Goal: Entertainment & Leisure: Browse casually

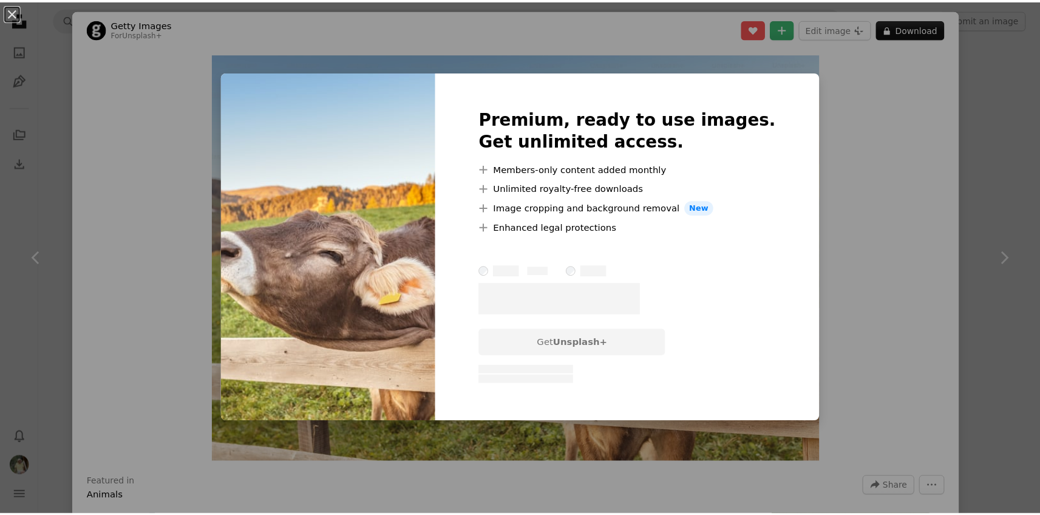
scroll to position [25, 0]
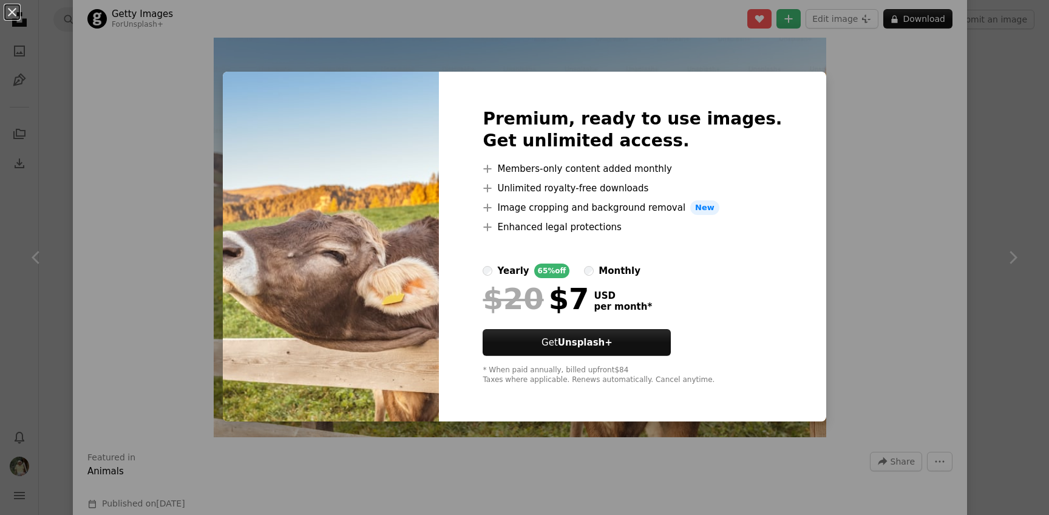
click at [614, 274] on label "monthly" at bounding box center [612, 271] width 56 height 15
click at [518, 271] on label "yearly 65% off" at bounding box center [526, 271] width 87 height 15
click at [995, 98] on div "An X shape Premium, ready to use images. Get unlimited access. A plus sign Memb…" at bounding box center [524, 257] width 1049 height 515
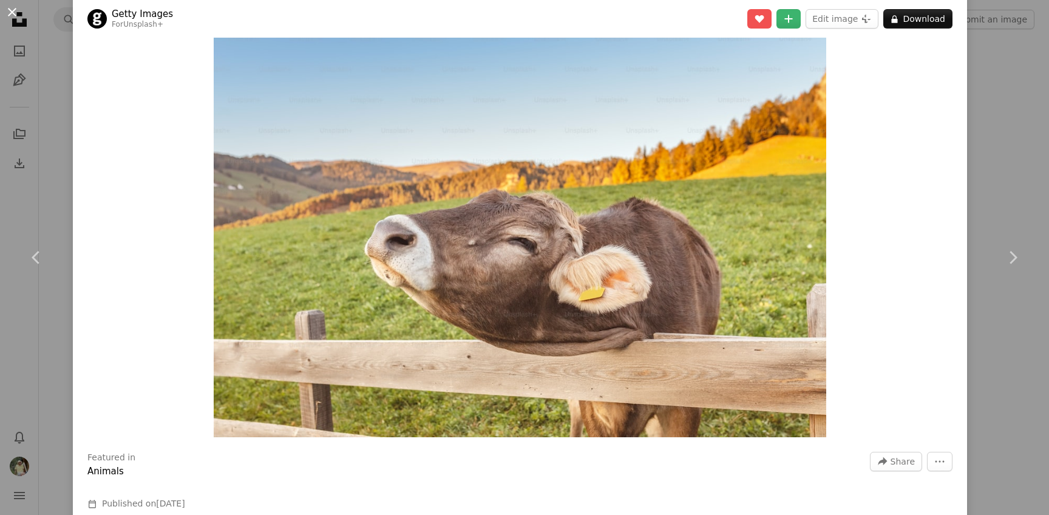
click at [9, 11] on button "An X shape" at bounding box center [12, 12] width 15 height 15
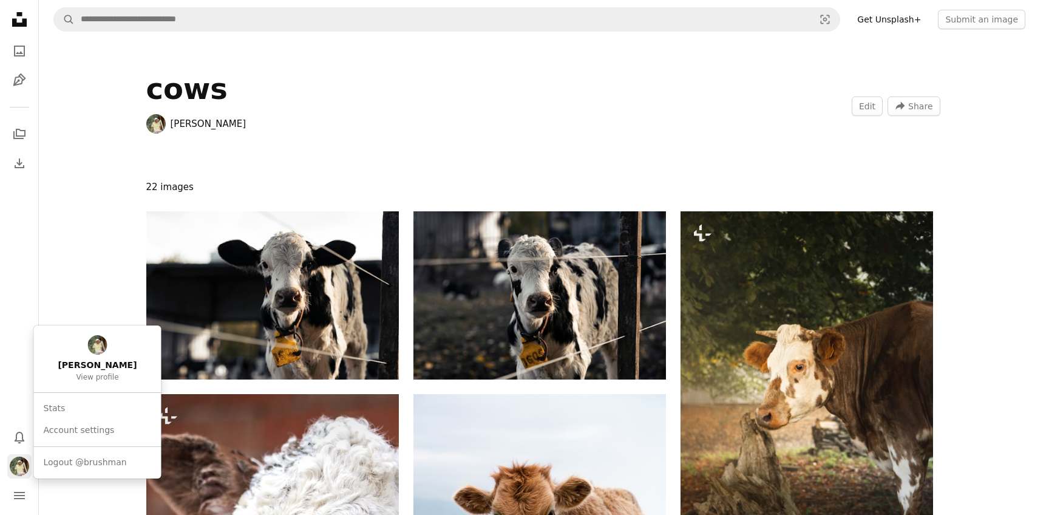
click at [22, 461] on img "Profile" at bounding box center [19, 466] width 19 height 19
click at [18, 503] on body "Unsplash logo Unsplash Home A photo Pen Tool A stack of folders Download Bell n…" at bounding box center [520, 257] width 1040 height 515
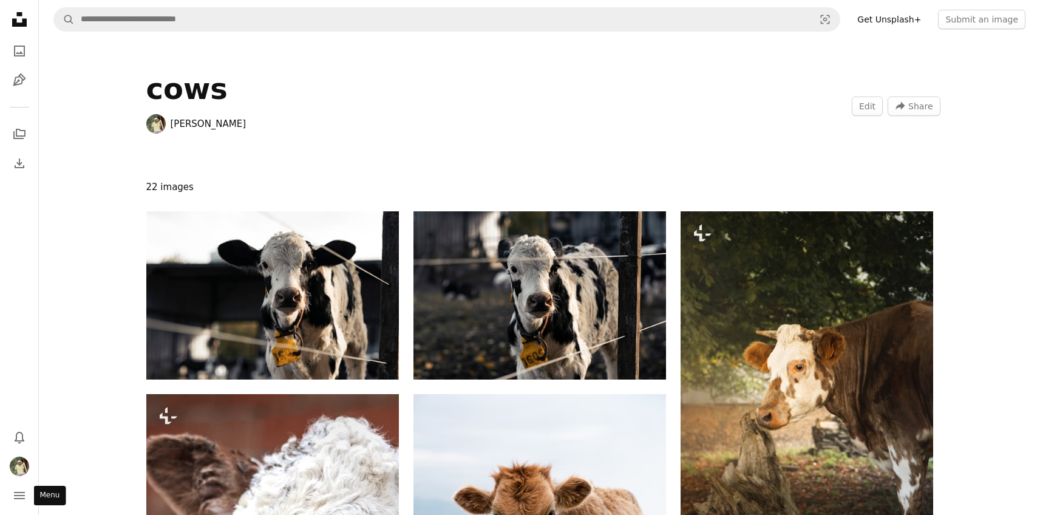
click at [18, 503] on button "navigation menu" at bounding box center [19, 495] width 24 height 24
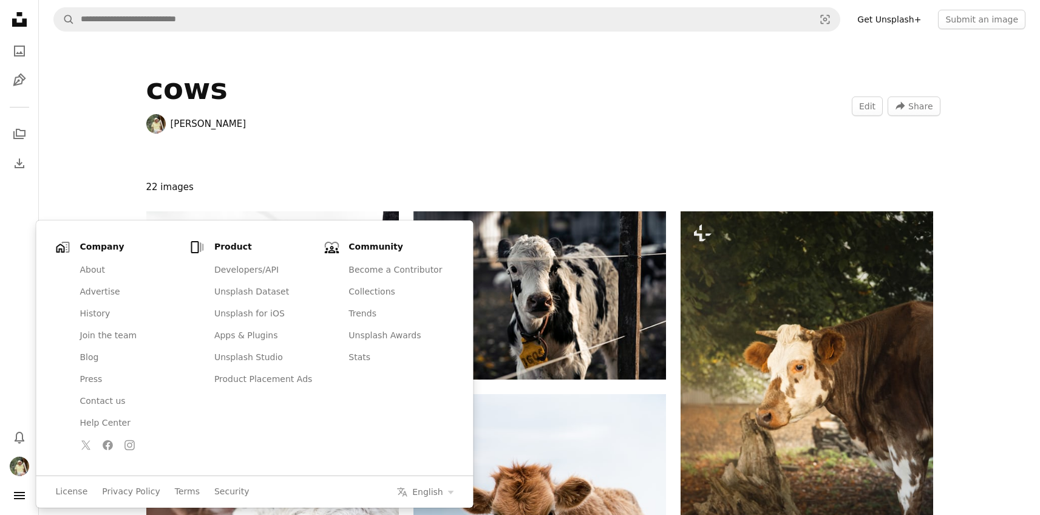
click at [78, 234] on ul "Company Chevron down About Advertise History Join the team Blog Press Contact u…" at bounding box center [254, 347] width 437 height 255
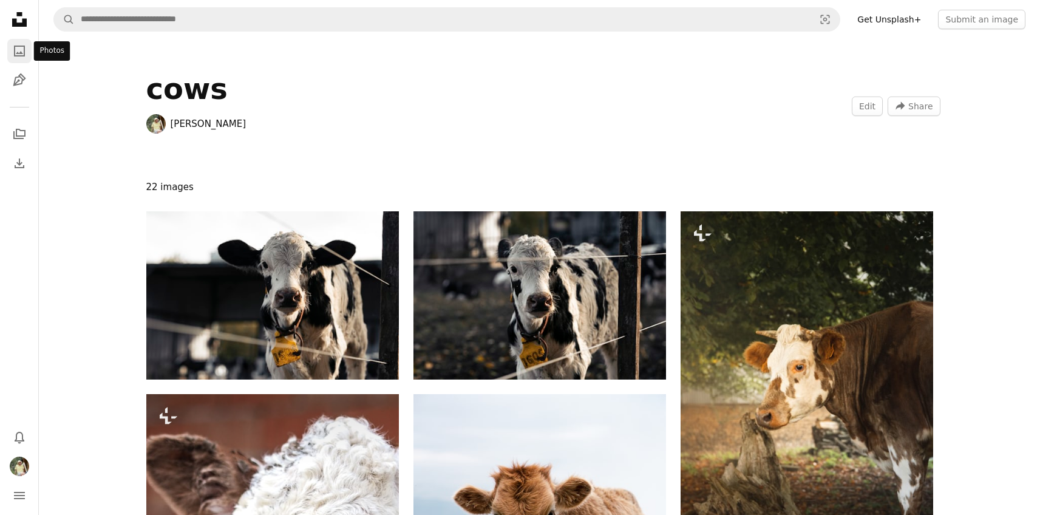
click at [21, 52] on icon "Photos" at bounding box center [19, 51] width 11 height 11
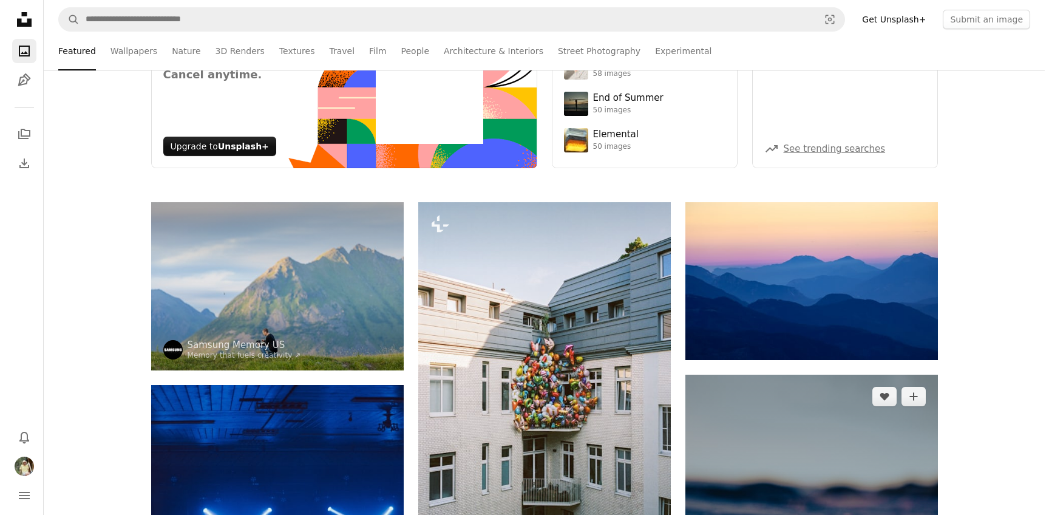
scroll to position [121, 0]
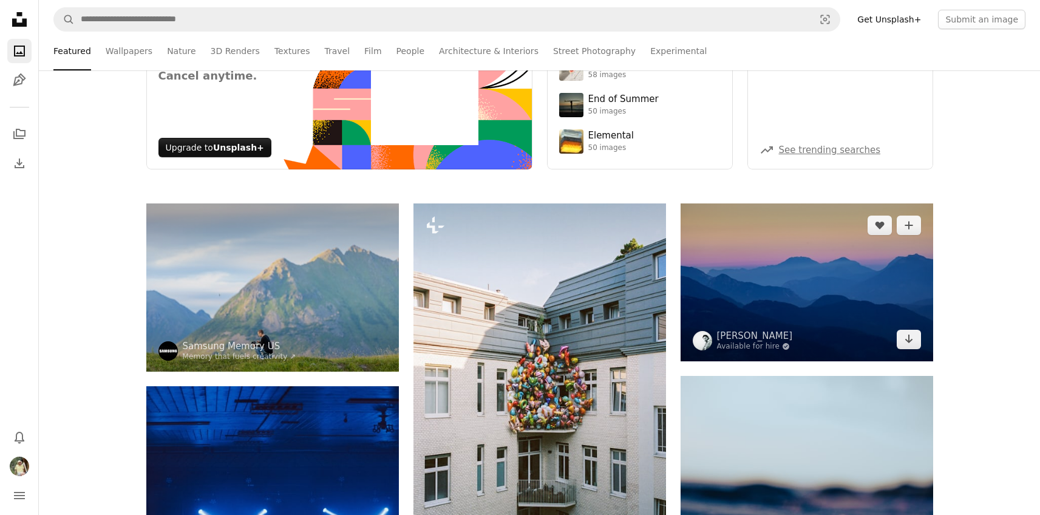
click at [821, 262] on img at bounding box center [807, 282] width 253 height 158
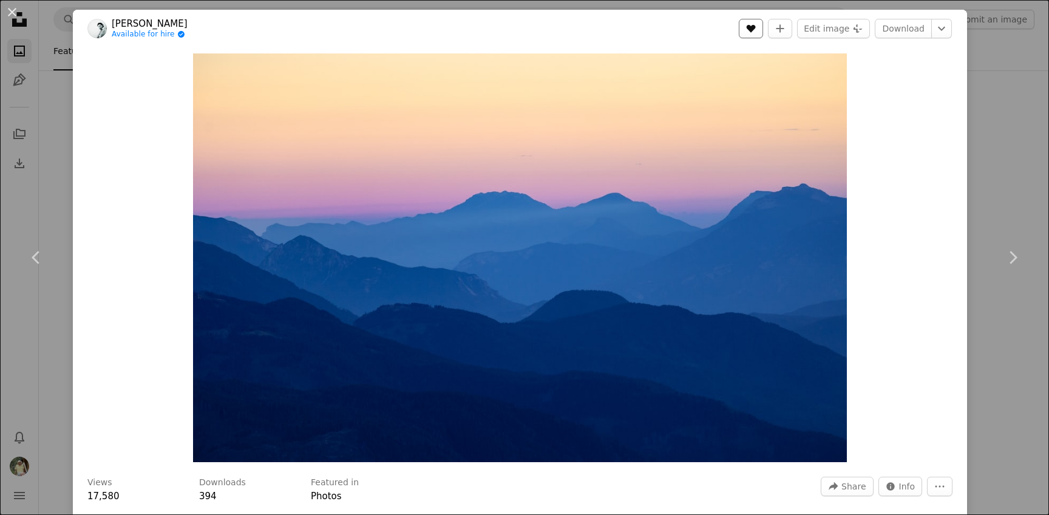
click at [736, 24] on header "[PERSON_NAME] Available for hire A checkmark inside of a circle A heart A plus …" at bounding box center [520, 29] width 894 height 38
click at [743, 20] on button "A heart" at bounding box center [751, 28] width 24 height 19
click at [597, 257] on img "Zoom in on this image" at bounding box center [520, 257] width 654 height 409
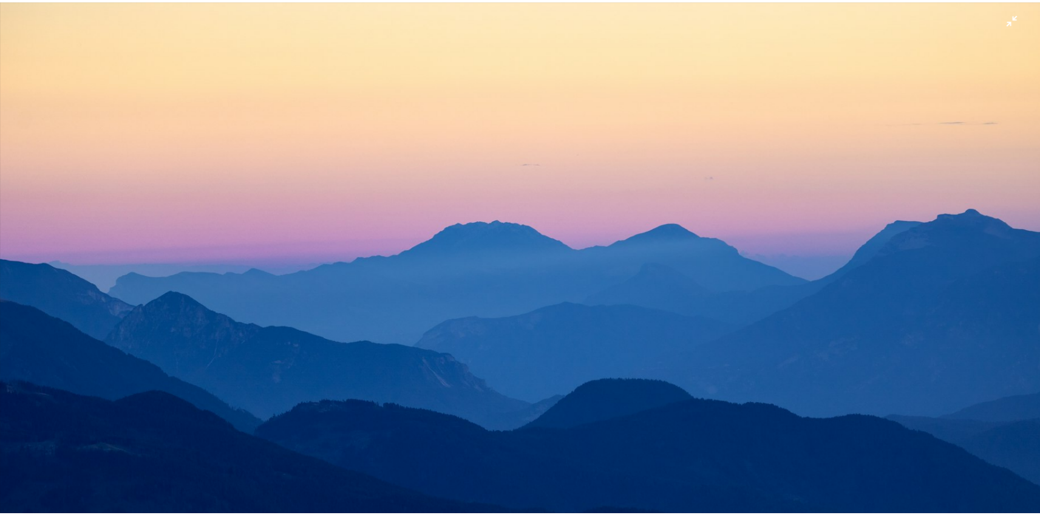
scroll to position [129, 0]
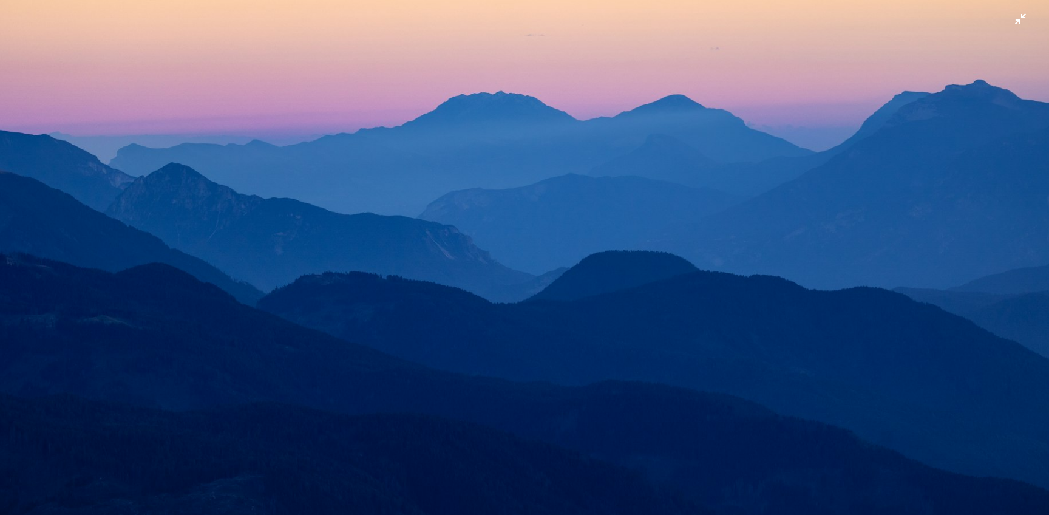
click at [637, 261] on img "Zoom out on this image" at bounding box center [524, 199] width 1050 height 656
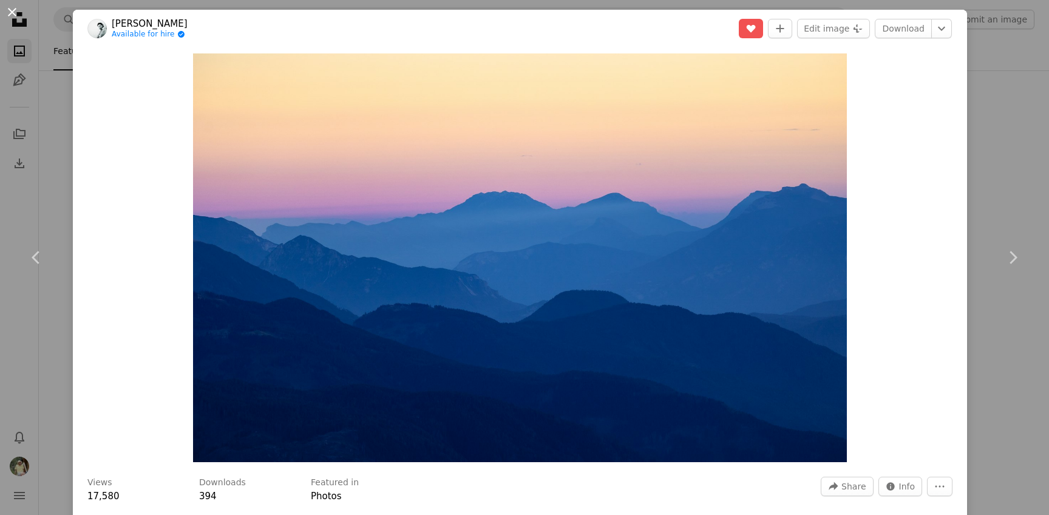
click at [13, 14] on button "An X shape" at bounding box center [12, 12] width 15 height 15
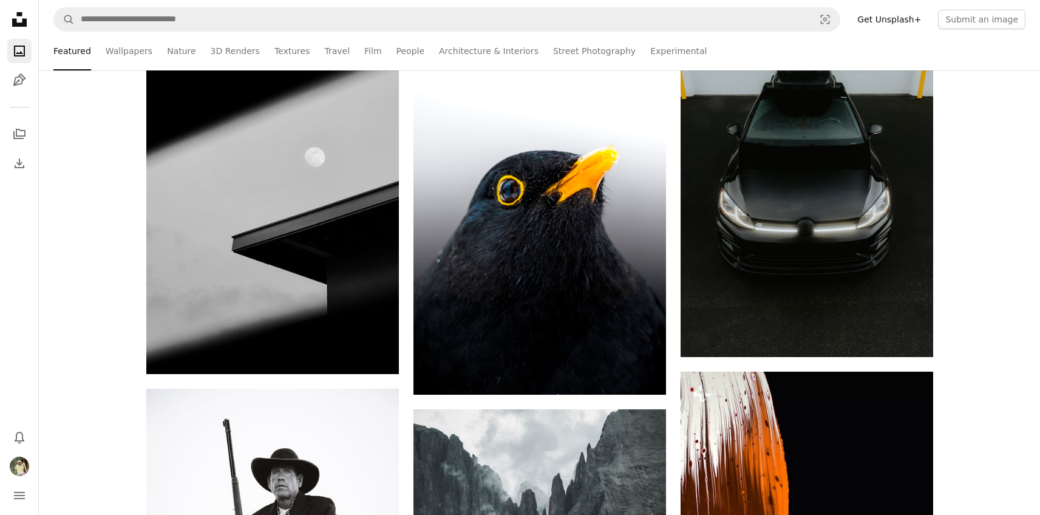
scroll to position [14810, 0]
